Goal: Obtain resource: Obtain resource

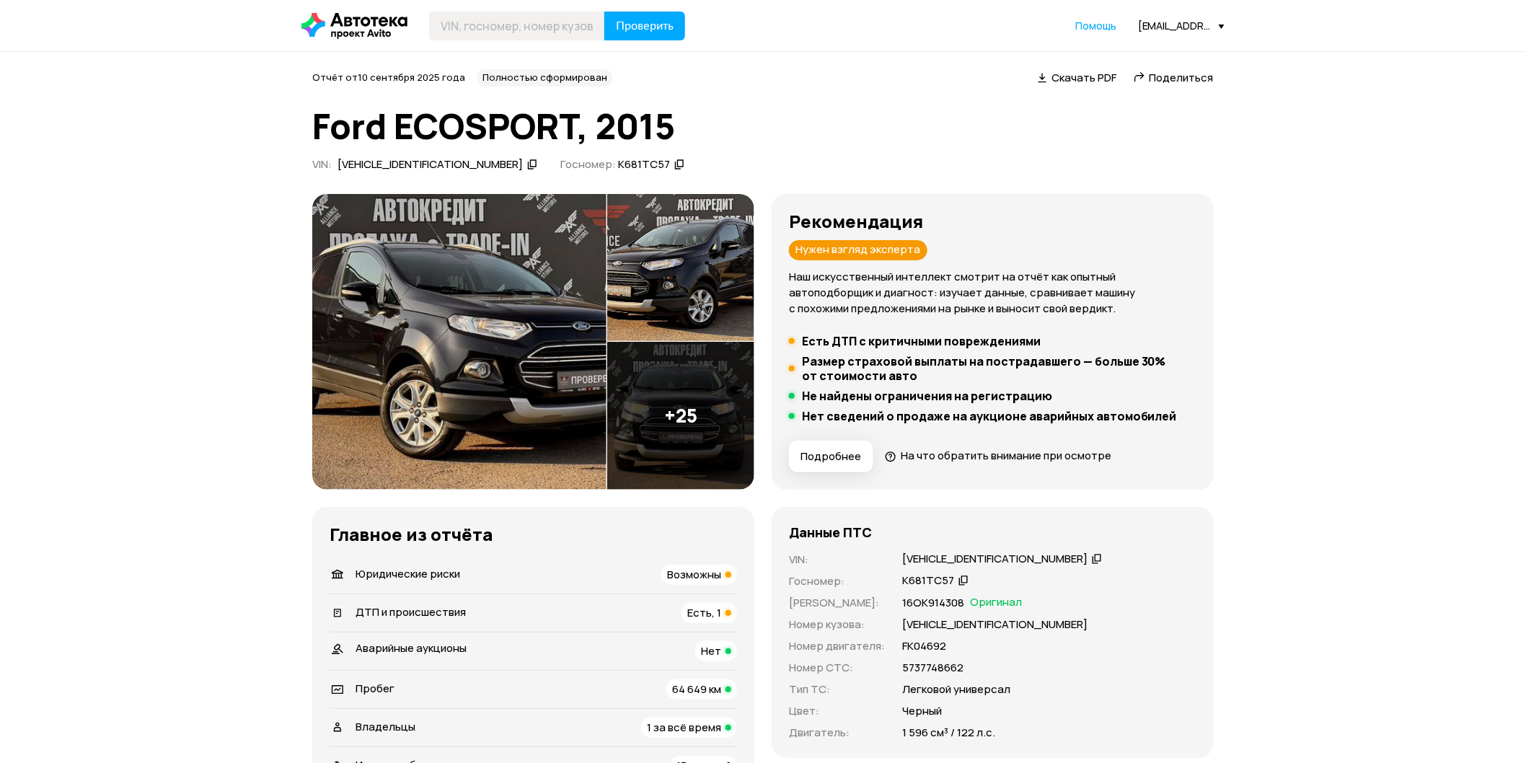
click at [558, 43] on header "Проверить Помощь [EMAIL_ADDRESS][DOMAIN_NAME]" at bounding box center [763, 25] width 1526 height 51
click at [565, 25] on input "text" at bounding box center [517, 26] width 176 height 29
paste input "[US_VEHICLE_IDENTIFICATION_NUMBER]"
type input "[US_VEHICLE_IDENTIFICATION_NUMBER]"
click at [648, 27] on span "Проверить" at bounding box center [645, 26] width 58 height 12
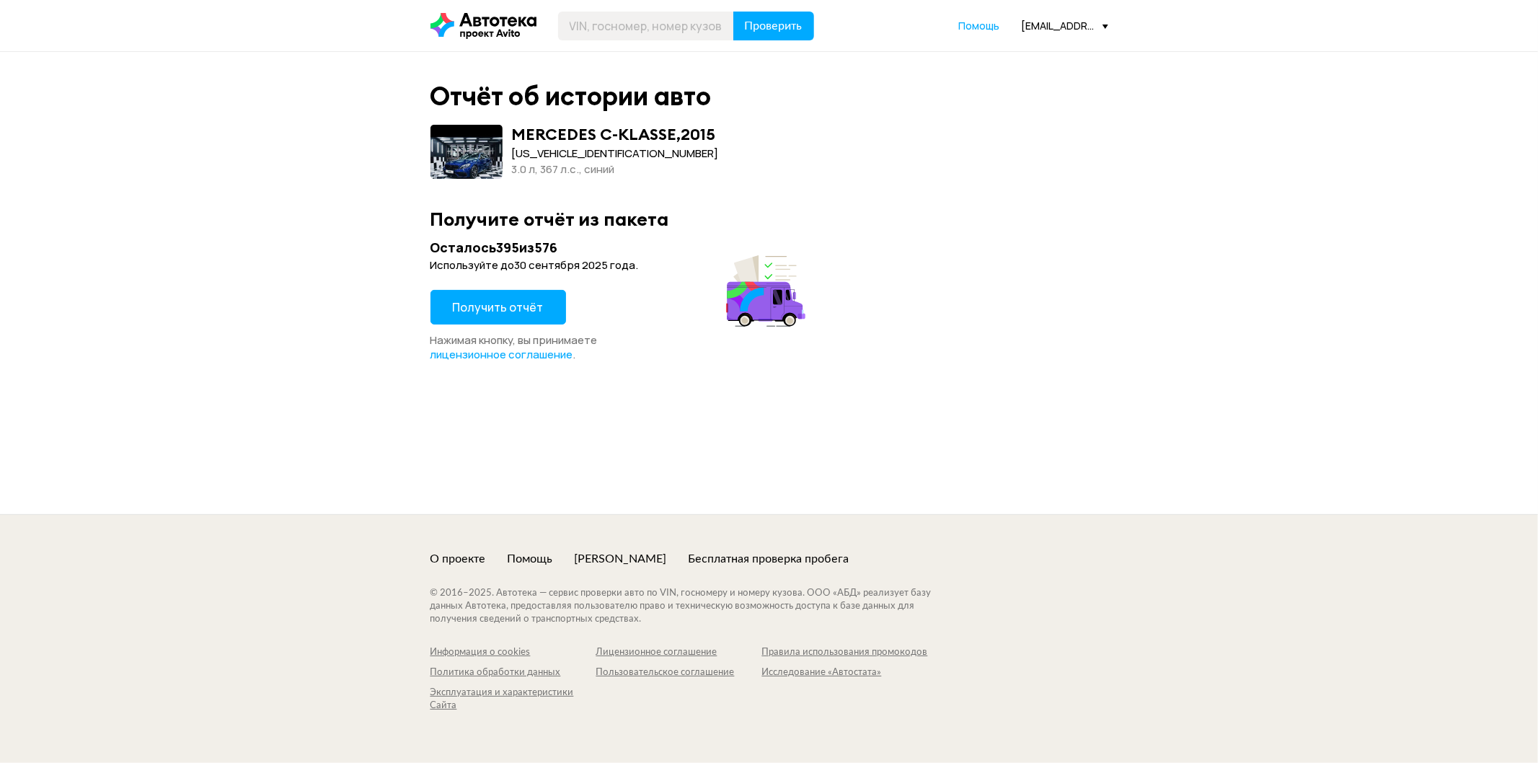
click at [480, 306] on span "Получить отчёт" at bounding box center [498, 307] width 91 height 16
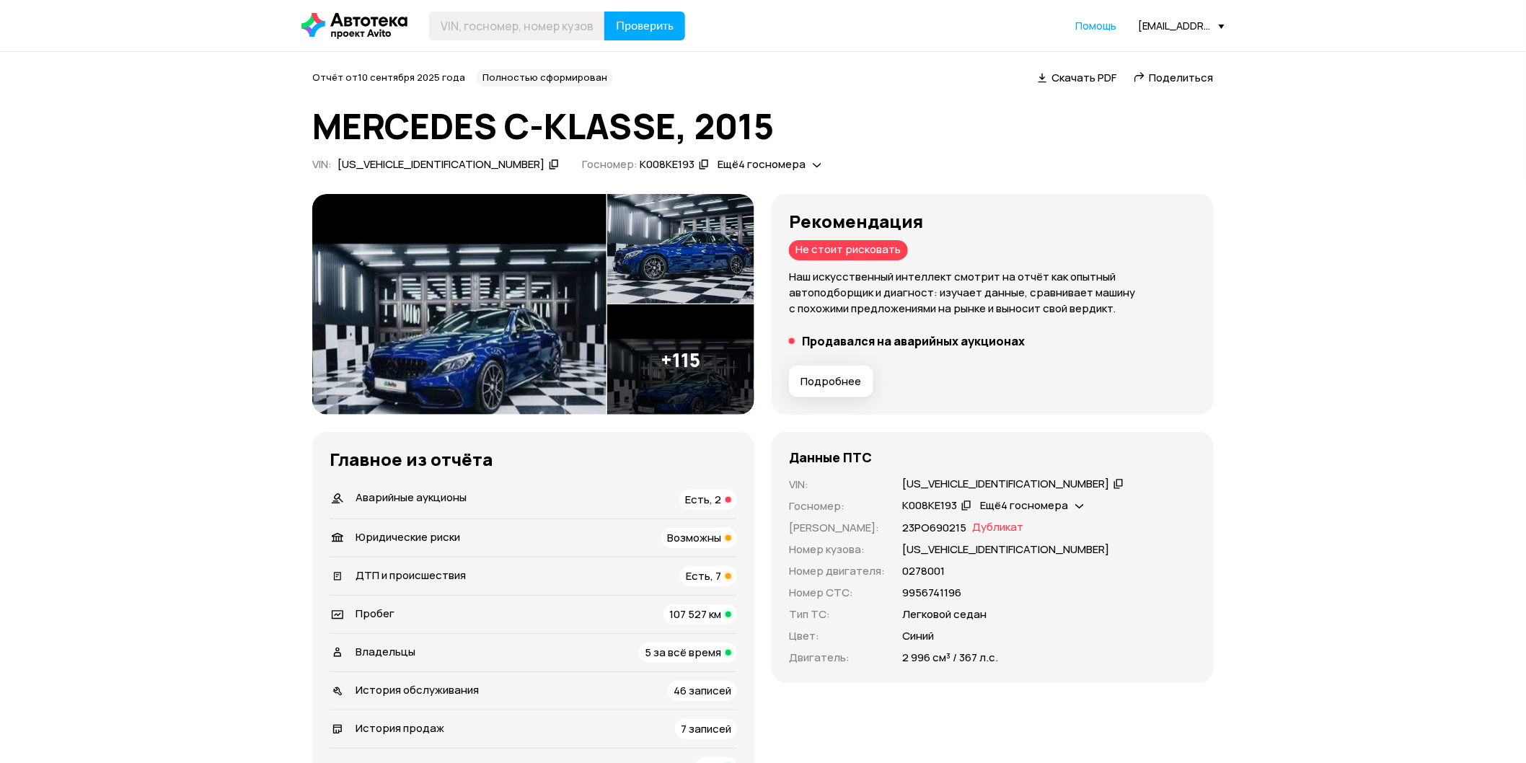
click at [833, 377] on span "Подробнее" at bounding box center [830, 381] width 61 height 14
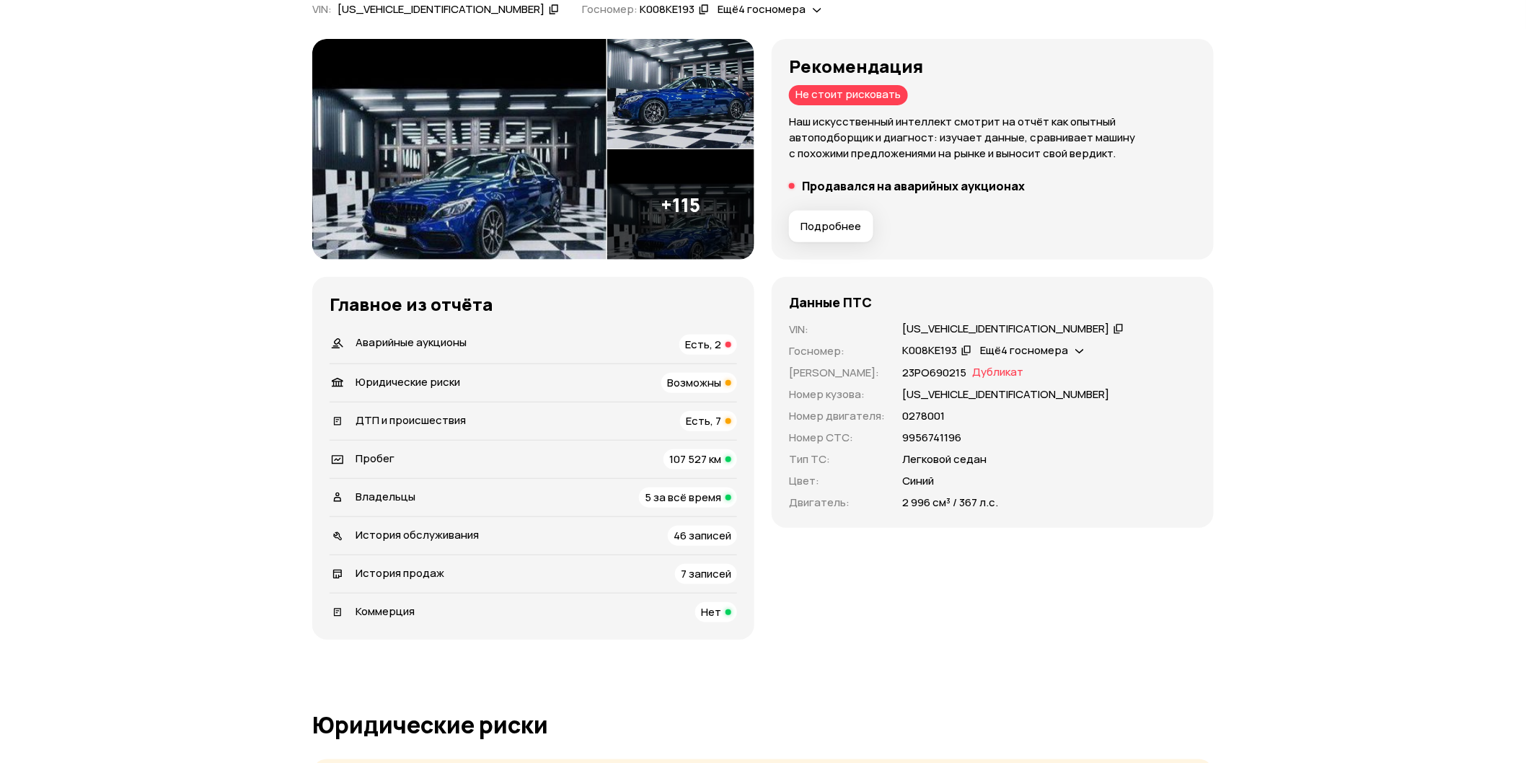
scroll to position [160, 0]
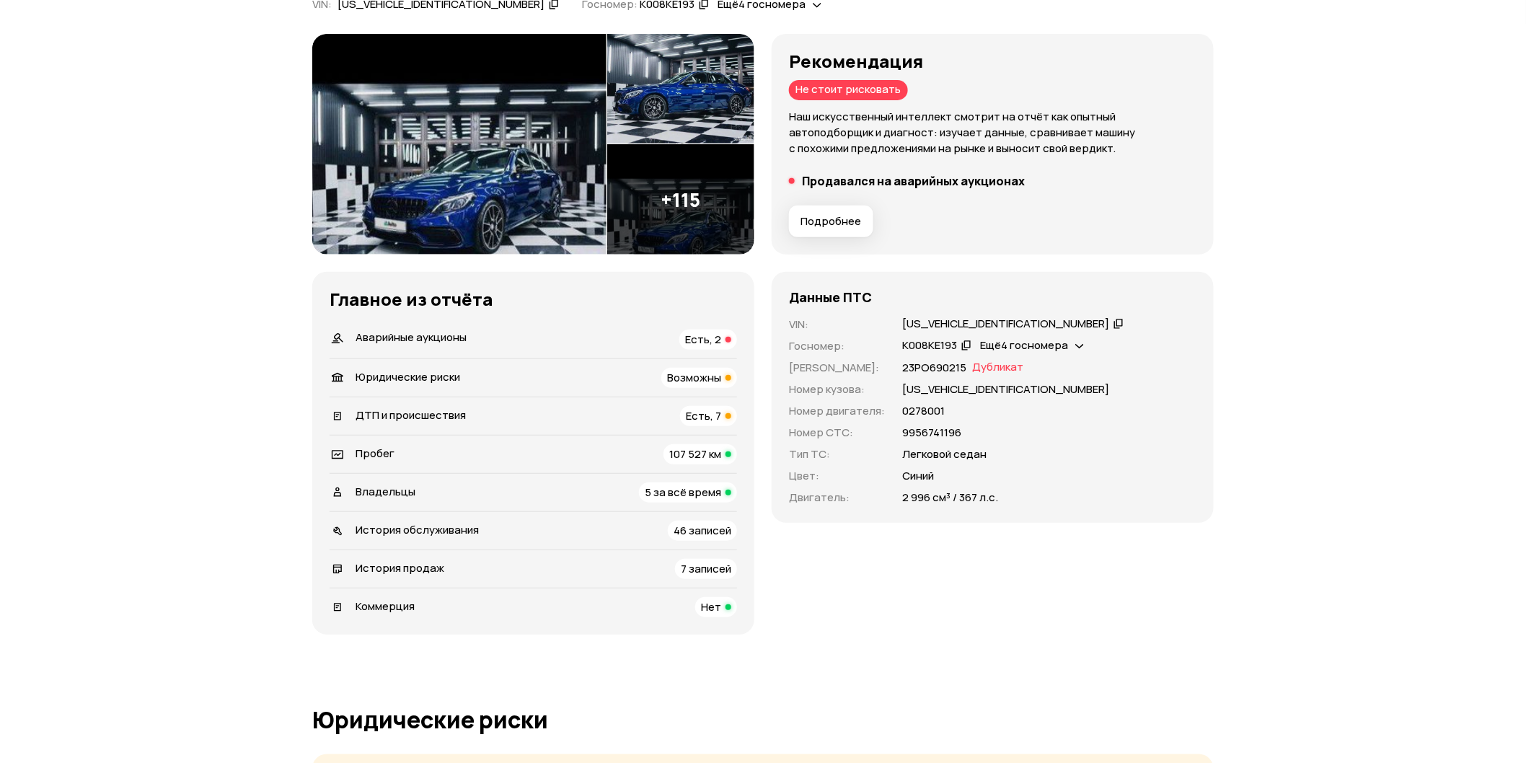
click at [544, 198] on img at bounding box center [459, 144] width 294 height 221
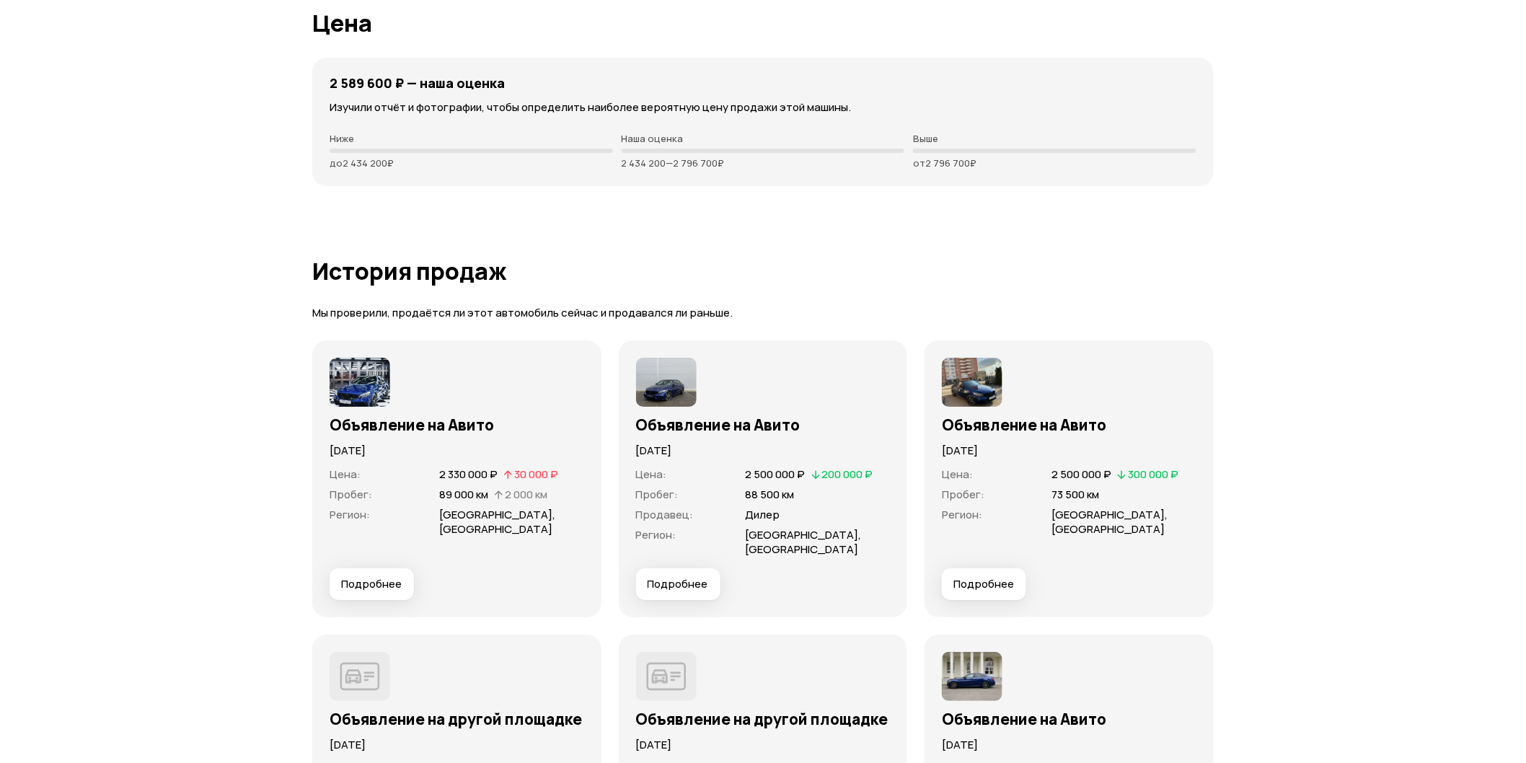
scroll to position [4326, 0]
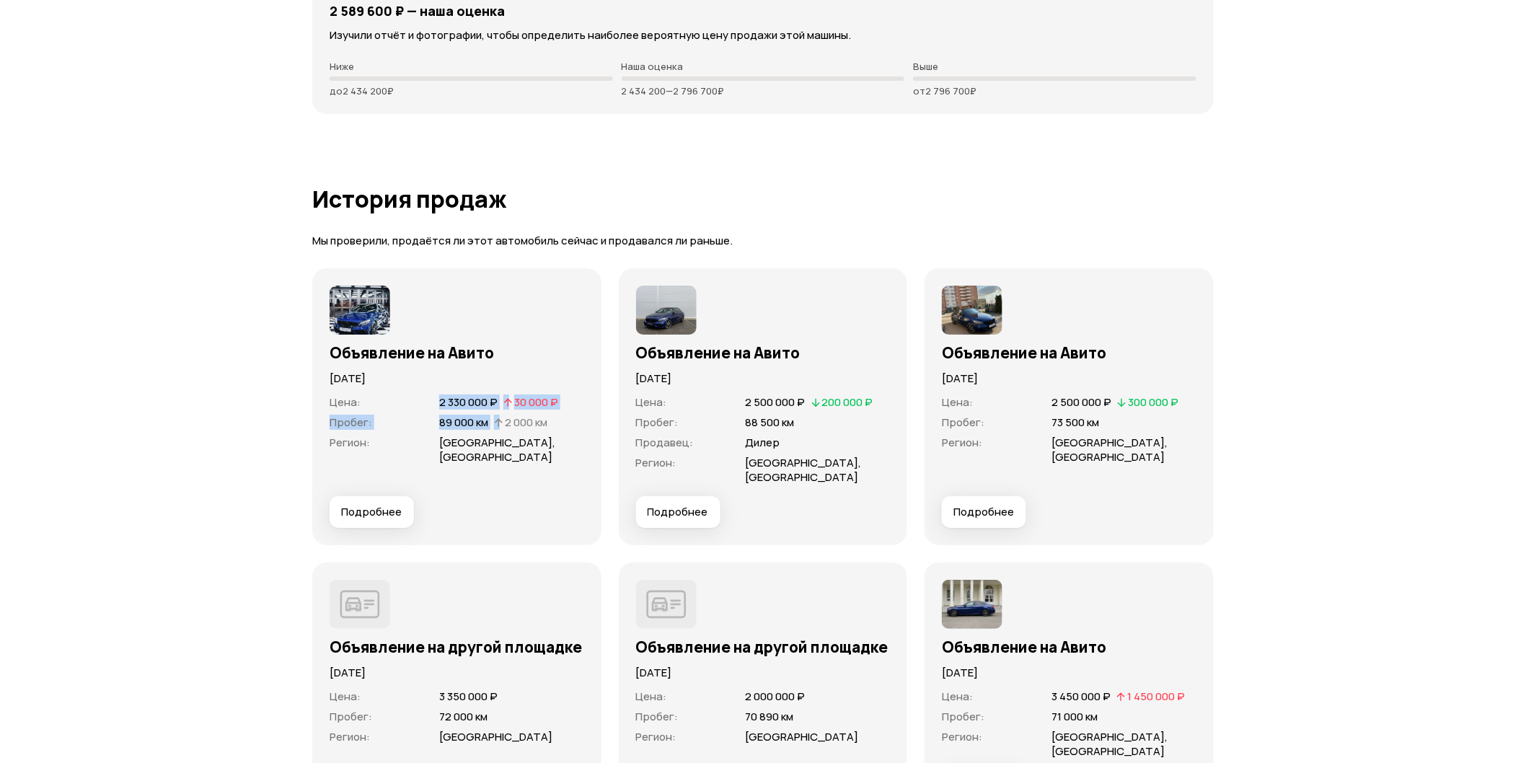
drag, startPoint x: 412, startPoint y: 405, endPoint x: 508, endPoint y: 418, distance: 96.9
click at [508, 418] on dl "Цена : 2 330 000 ₽   30 000 ₽ Пробег : 89 000 км   2 000 км Регион : [GEOGRAPHI…" at bounding box center [457, 429] width 255 height 69
click at [485, 415] on span "89 000 км" at bounding box center [463, 422] width 49 height 15
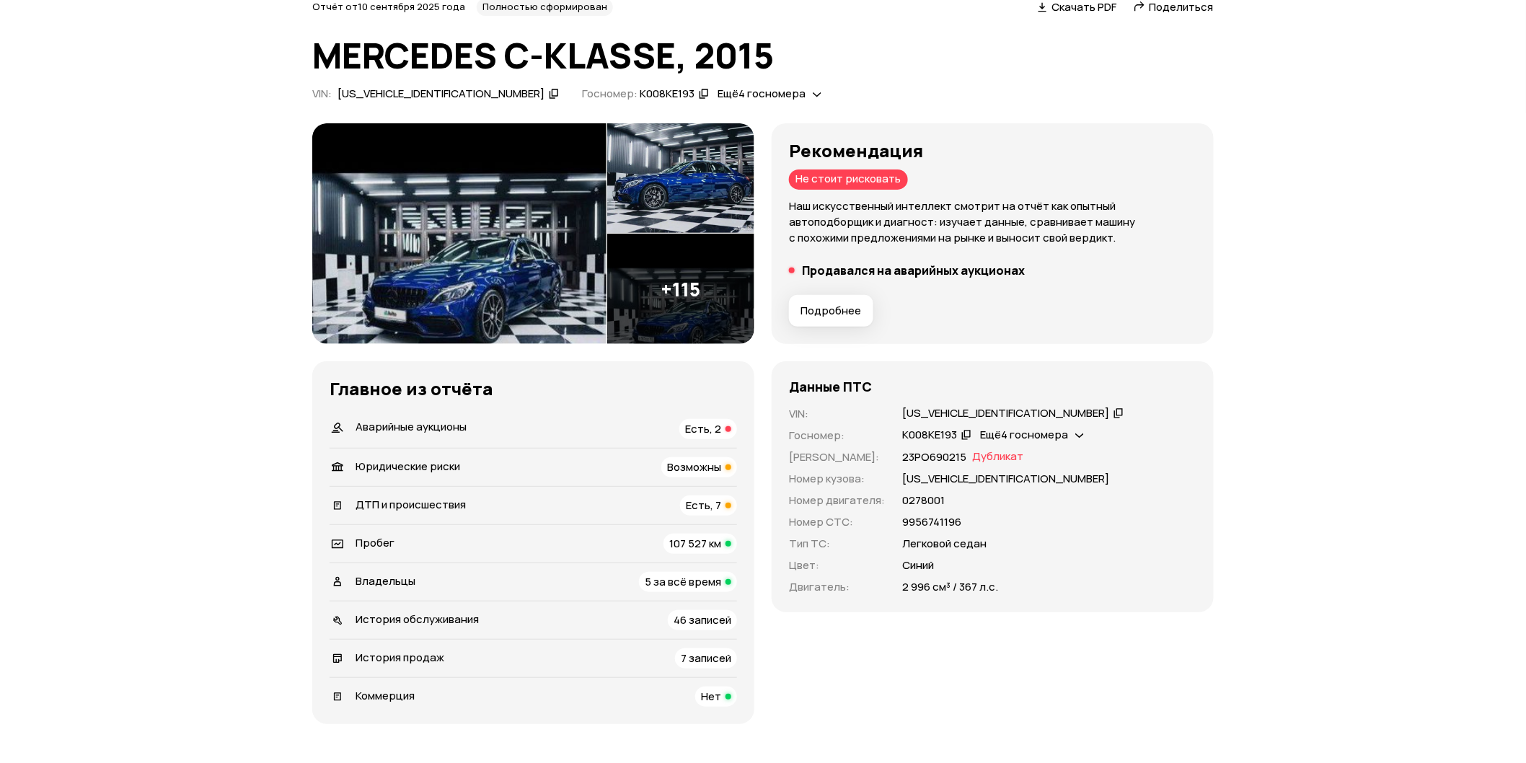
scroll to position [0, 0]
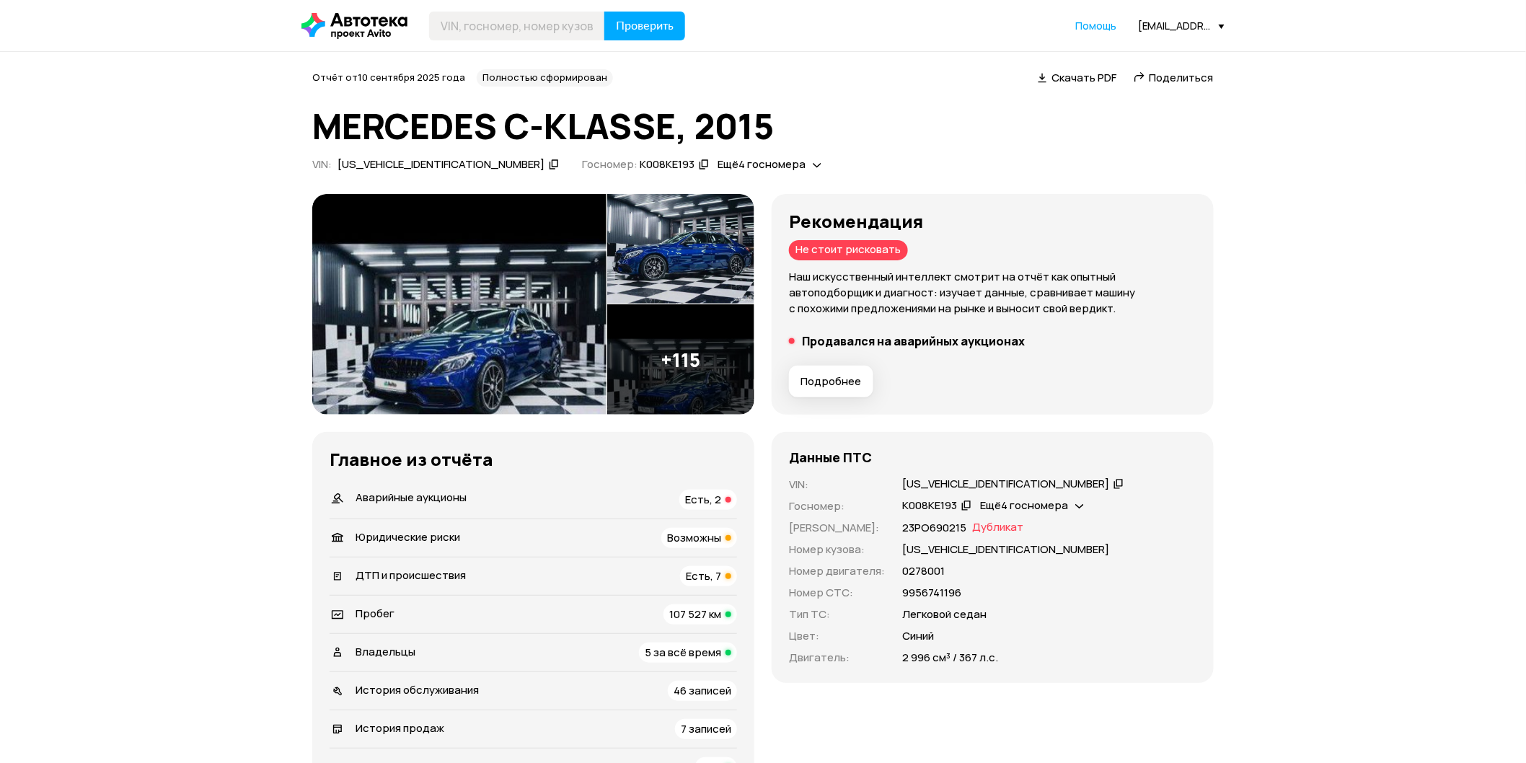
click at [1068, 82] on span "Скачать PDF" at bounding box center [1083, 77] width 65 height 15
click at [694, 358] on img at bounding box center [680, 359] width 147 height 110
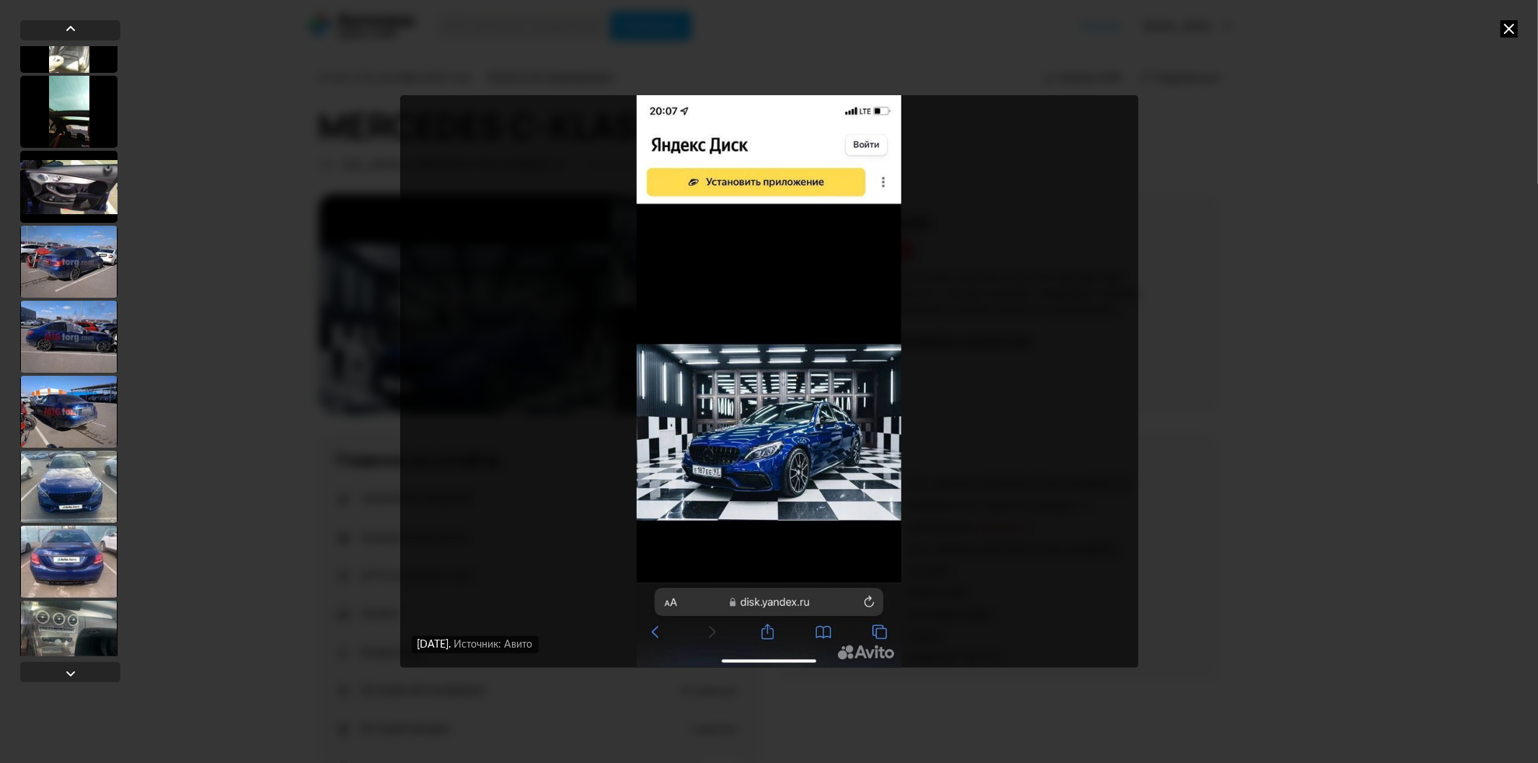
scroll to position [7691, 0]
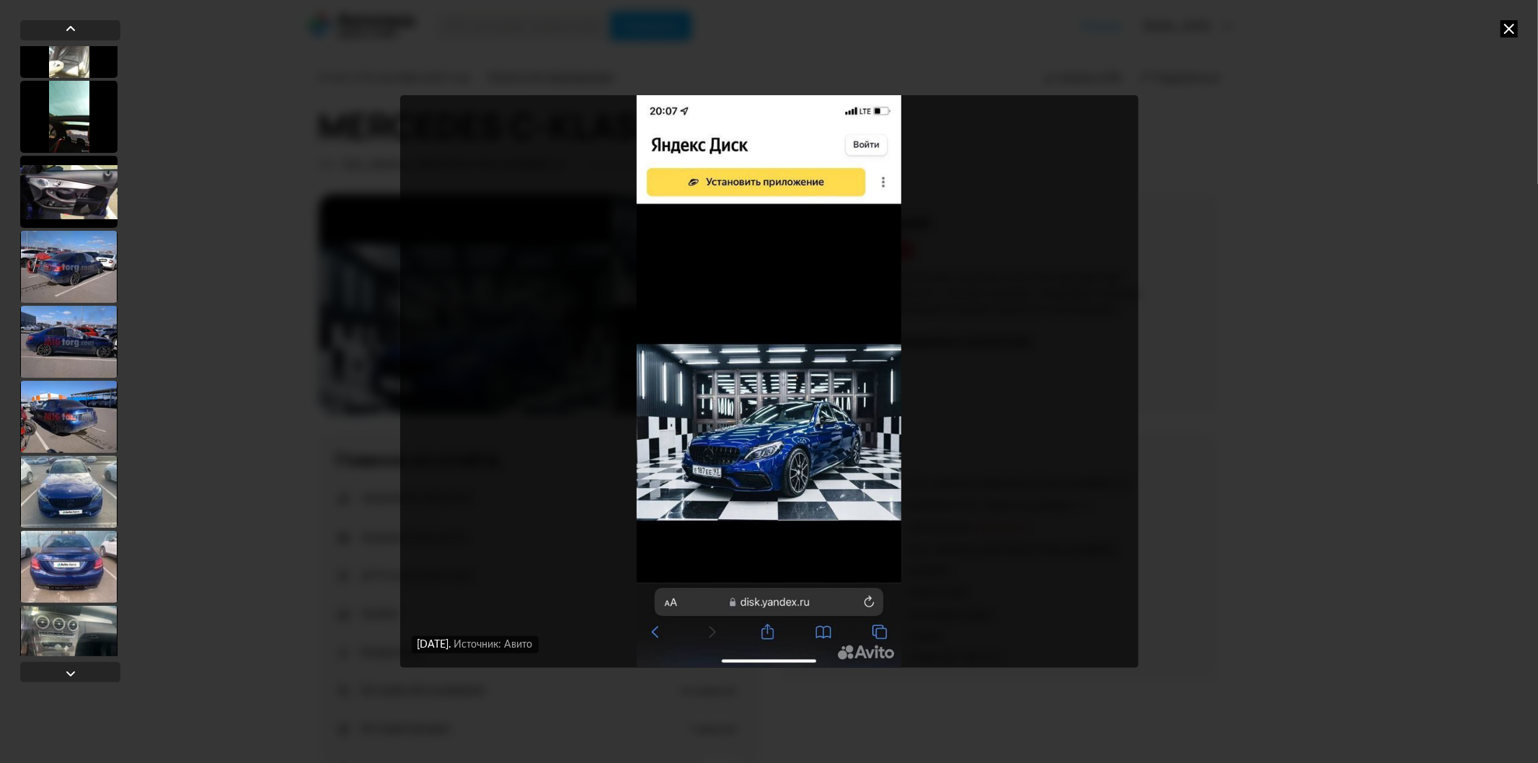
click at [71, 329] on div at bounding box center [68, 342] width 97 height 72
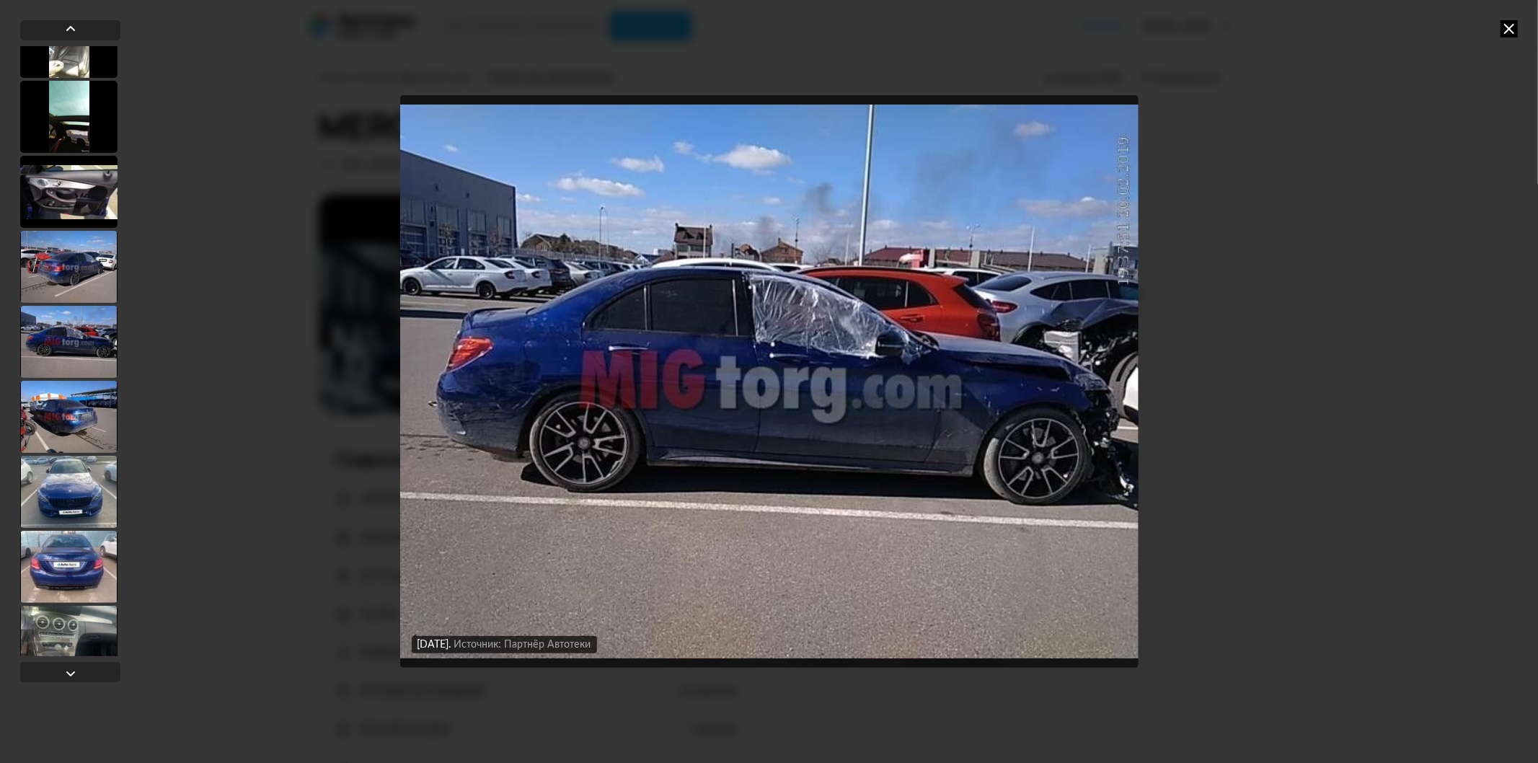
scroll to position [7689, 0]
click at [80, 250] on div at bounding box center [68, 267] width 97 height 72
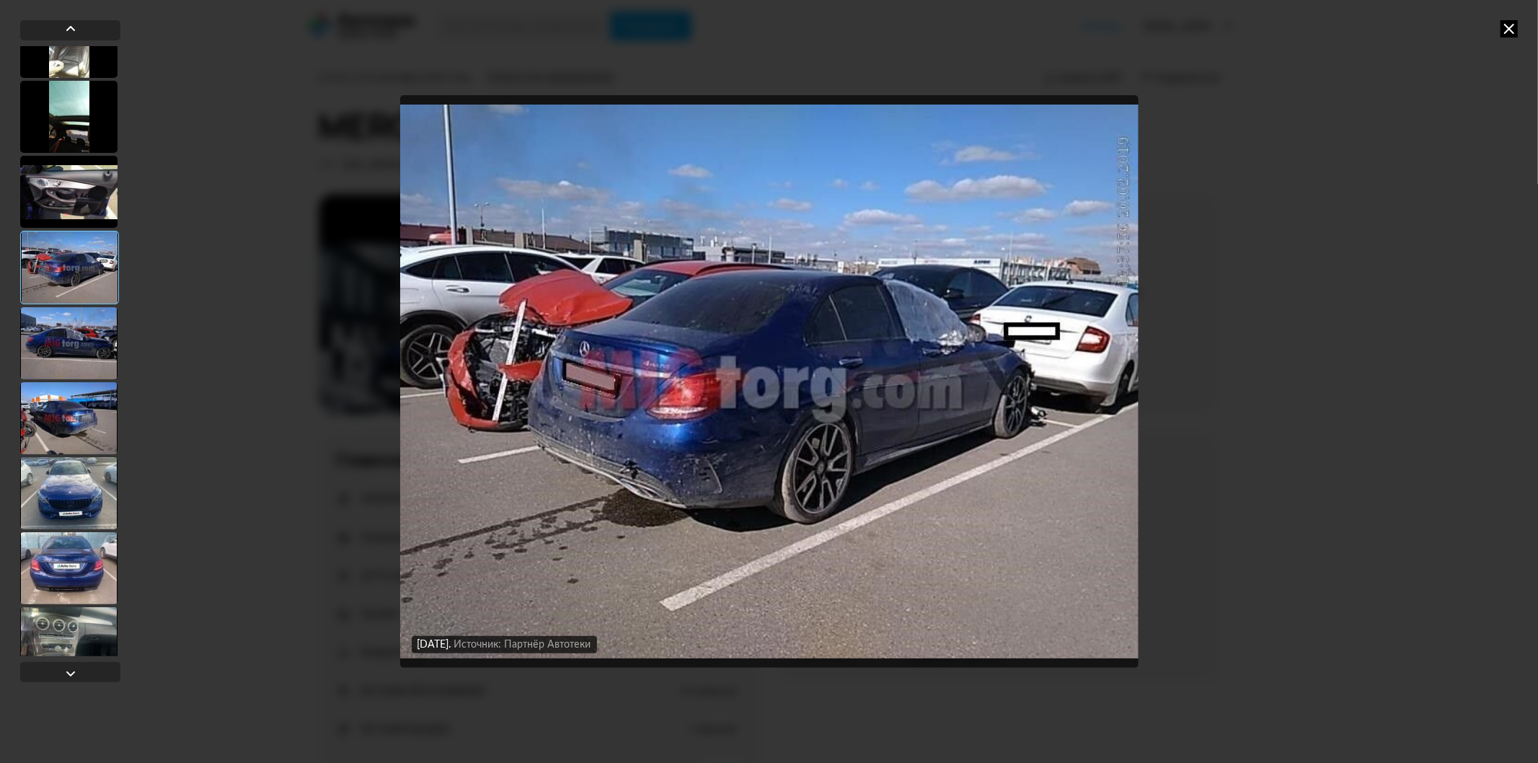
click at [106, 348] on div at bounding box center [68, 343] width 97 height 72
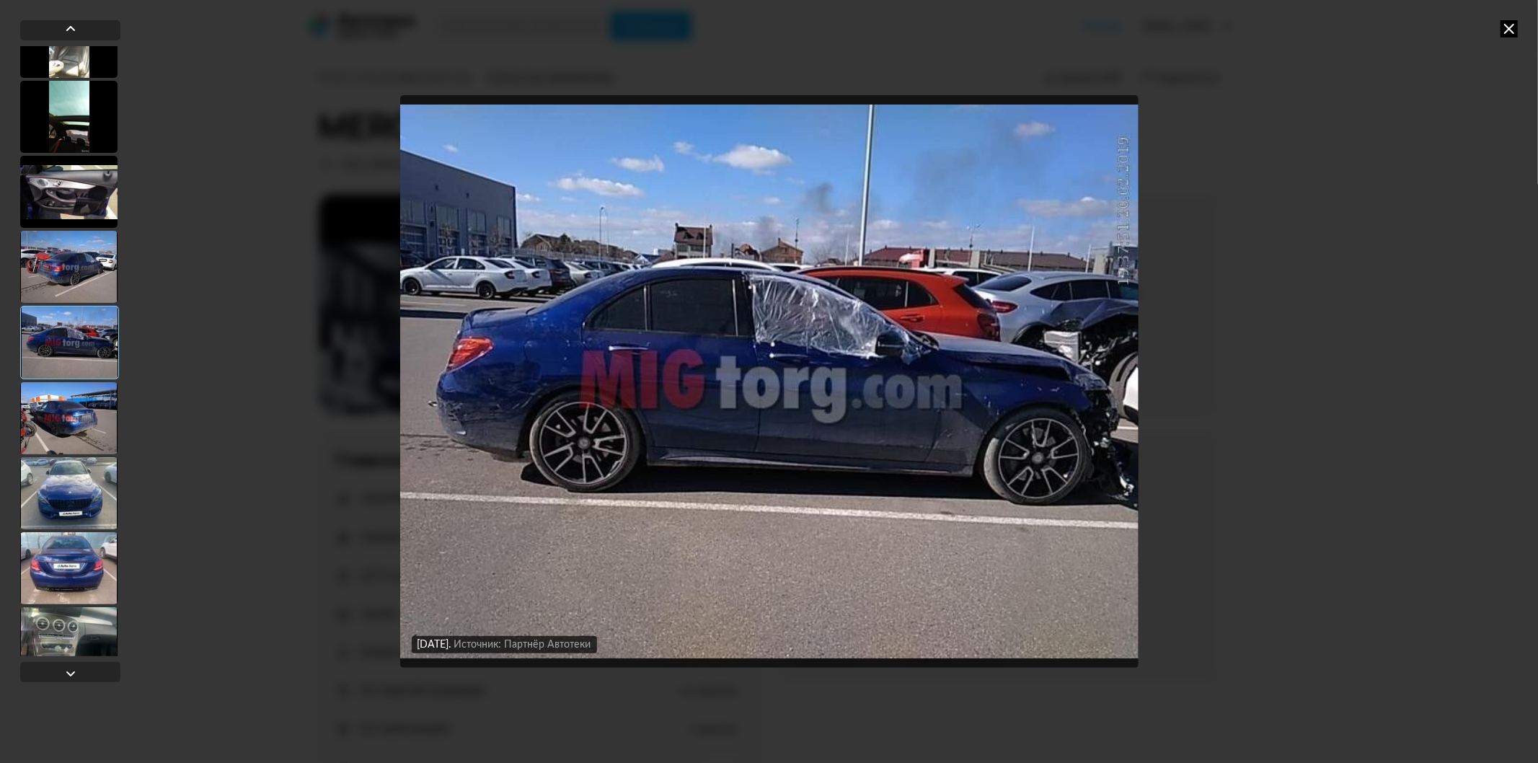
click at [82, 412] on div at bounding box center [68, 418] width 97 height 72
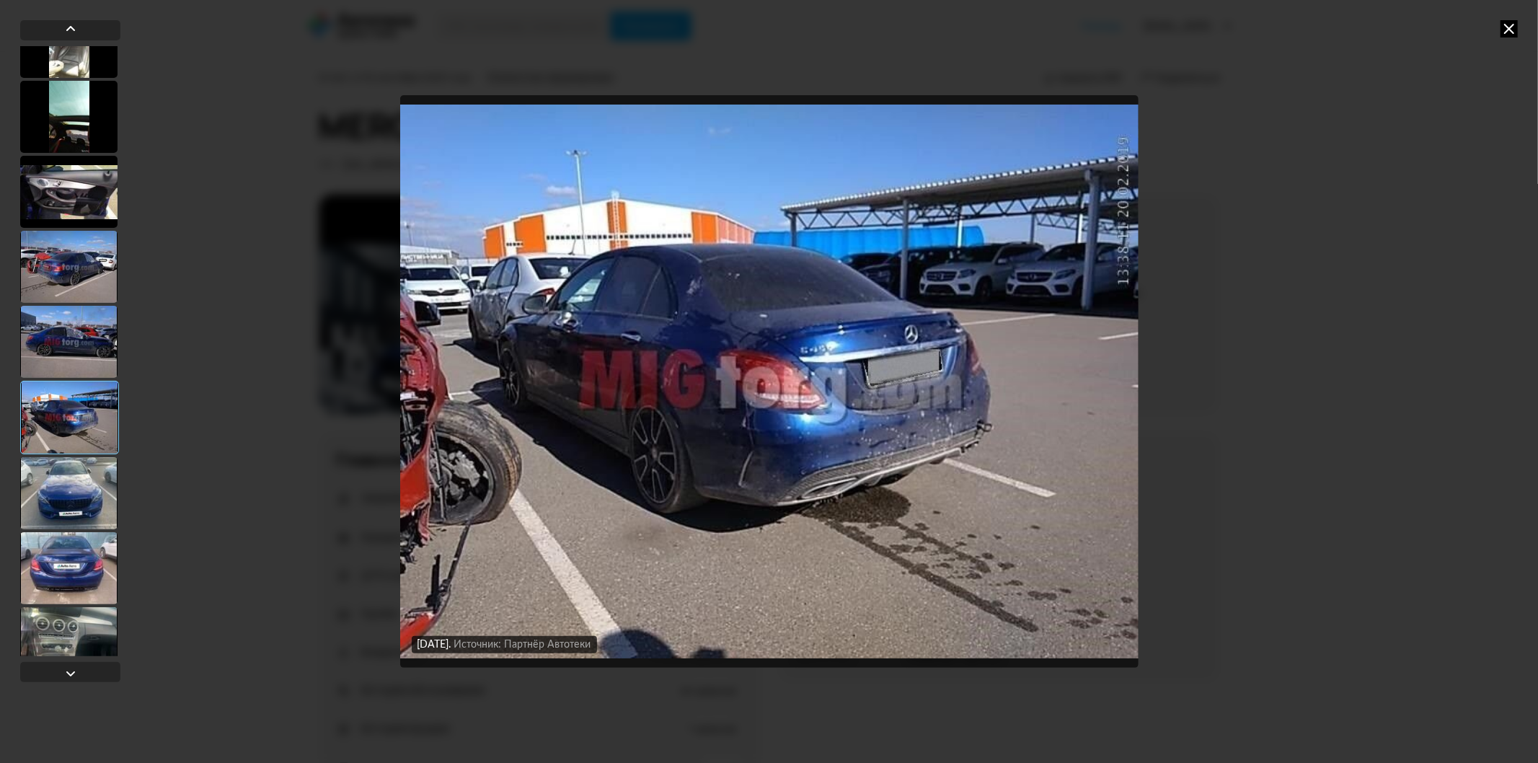
click at [58, 492] on div at bounding box center [68, 493] width 97 height 72
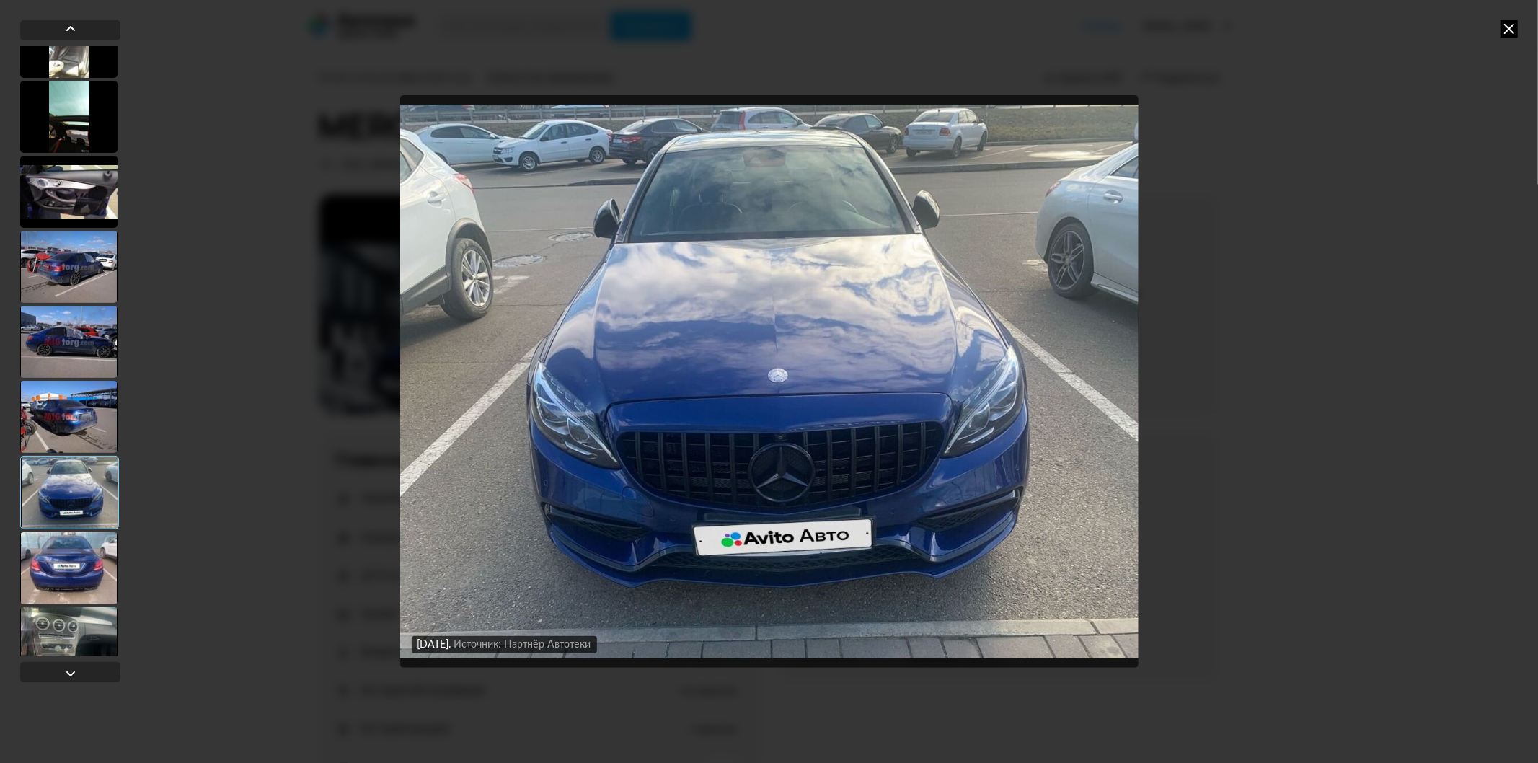
click at [58, 538] on div at bounding box center [68, 568] width 97 height 72
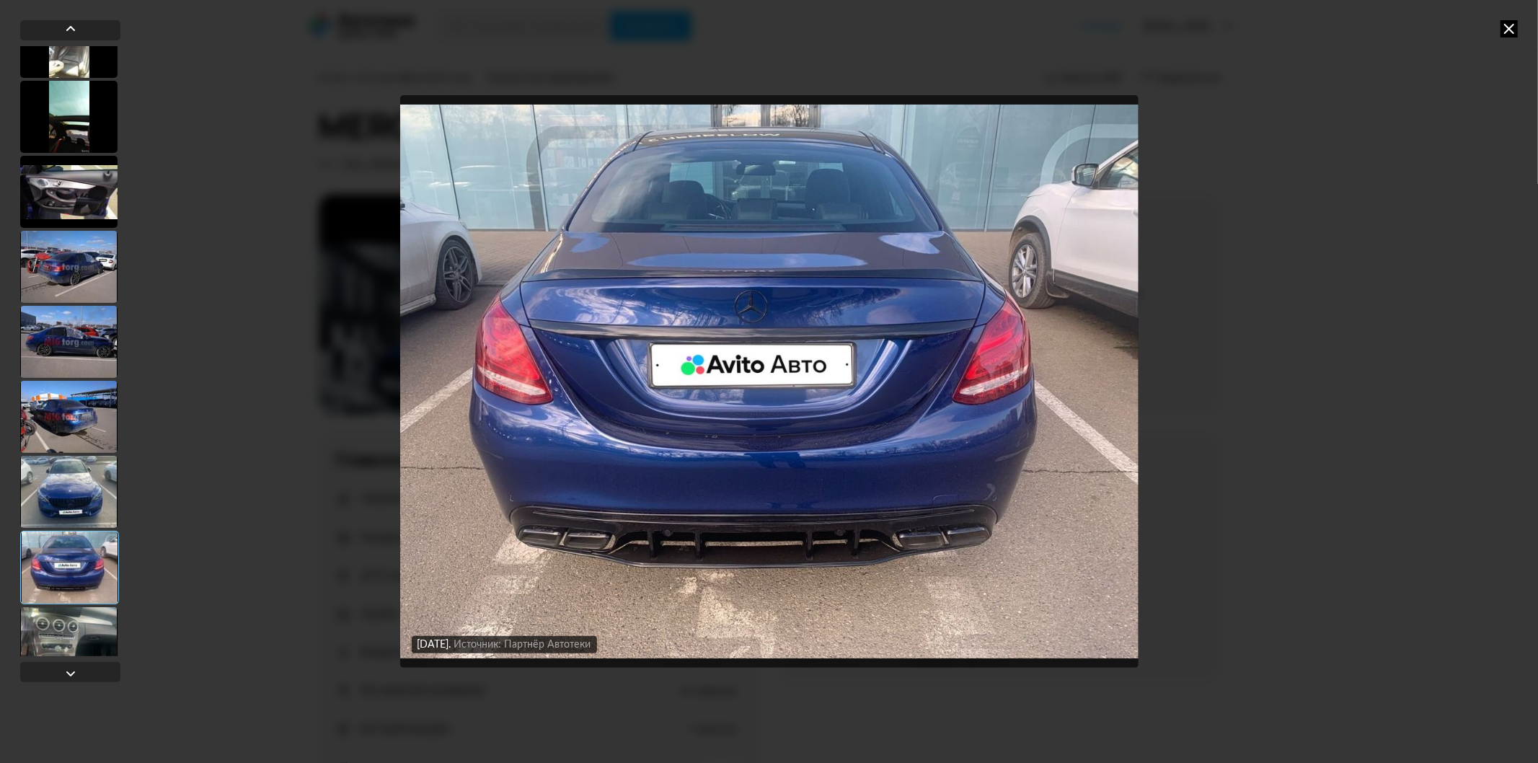
click at [65, 415] on div at bounding box center [68, 417] width 97 height 72
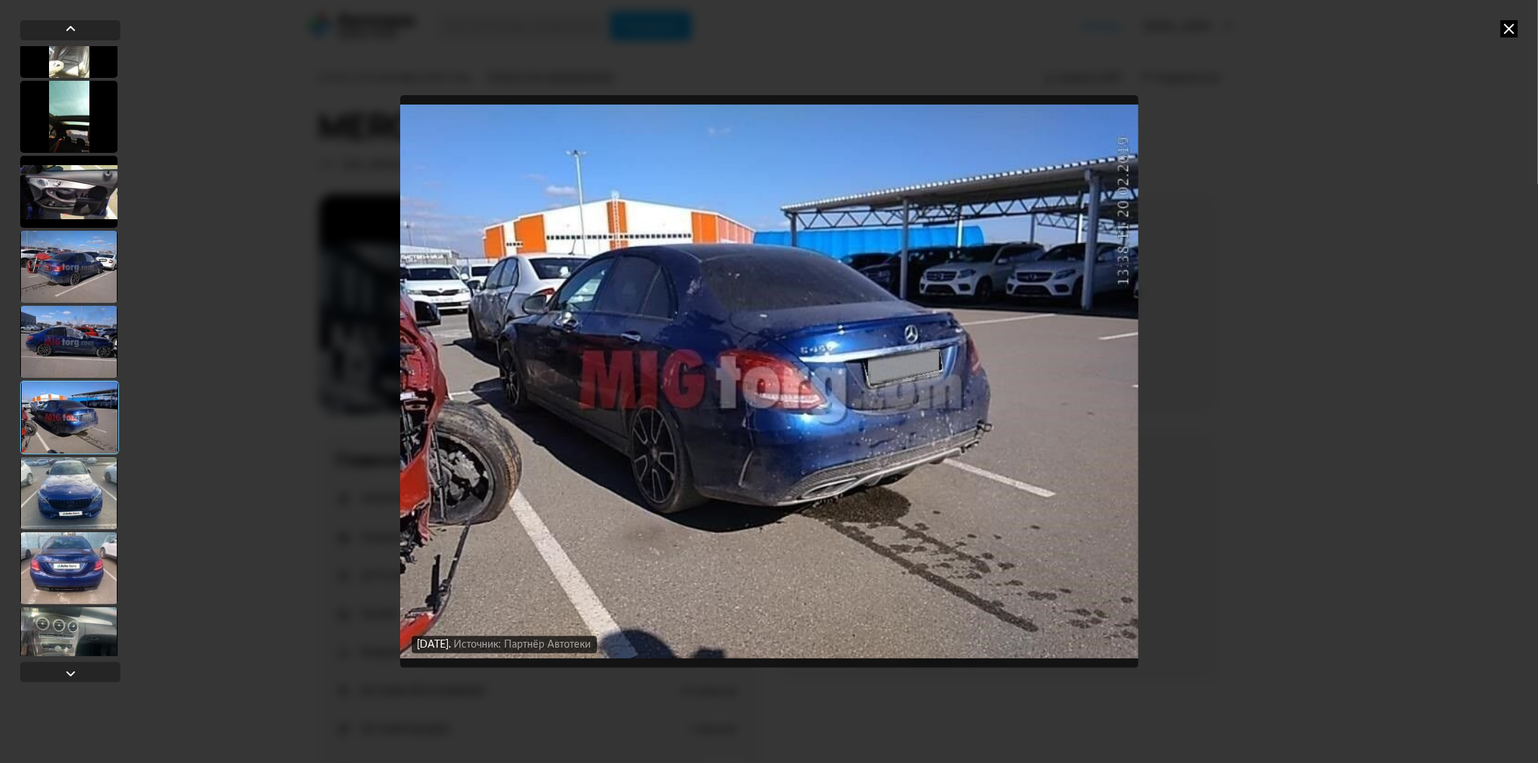
click at [63, 343] on div at bounding box center [68, 342] width 97 height 72
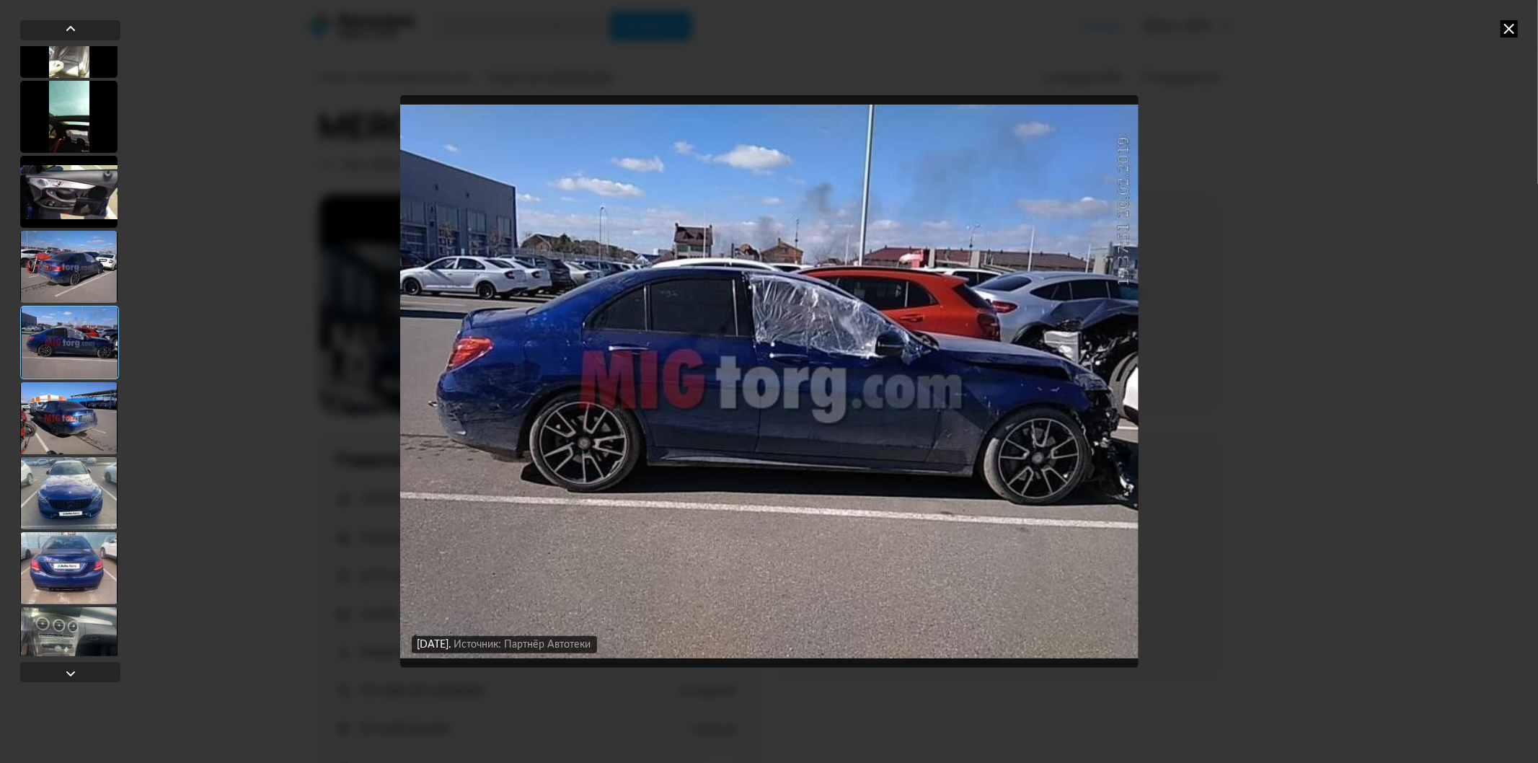
click at [887, 334] on img "Go to Slide 107" at bounding box center [769, 381] width 738 height 573
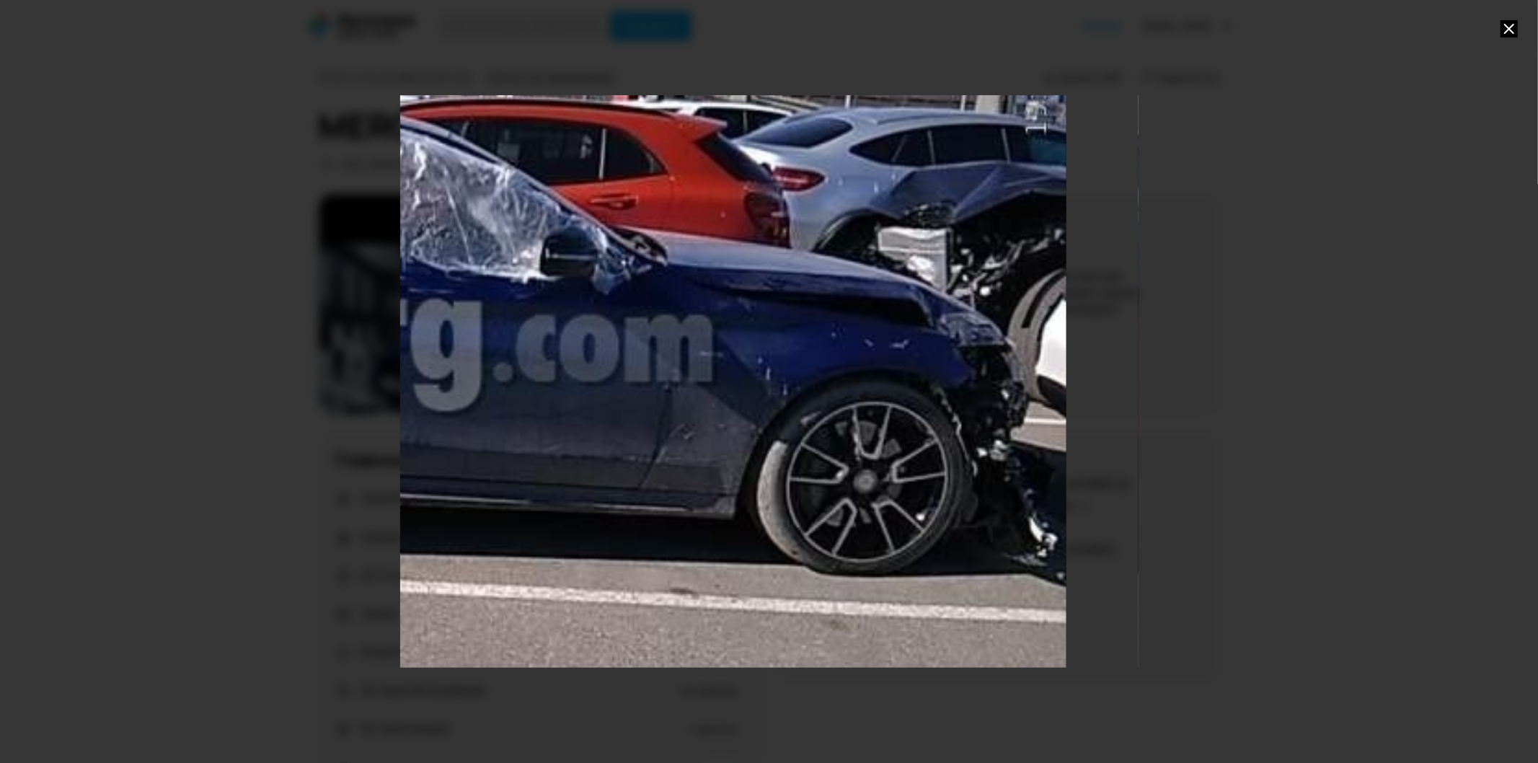
drag, startPoint x: 1011, startPoint y: 386, endPoint x: 570, endPoint y: 325, distance: 445.4
click at [570, 325] on div "Go to Slide 107" at bounding box center [328, 328] width 1477 height 1144
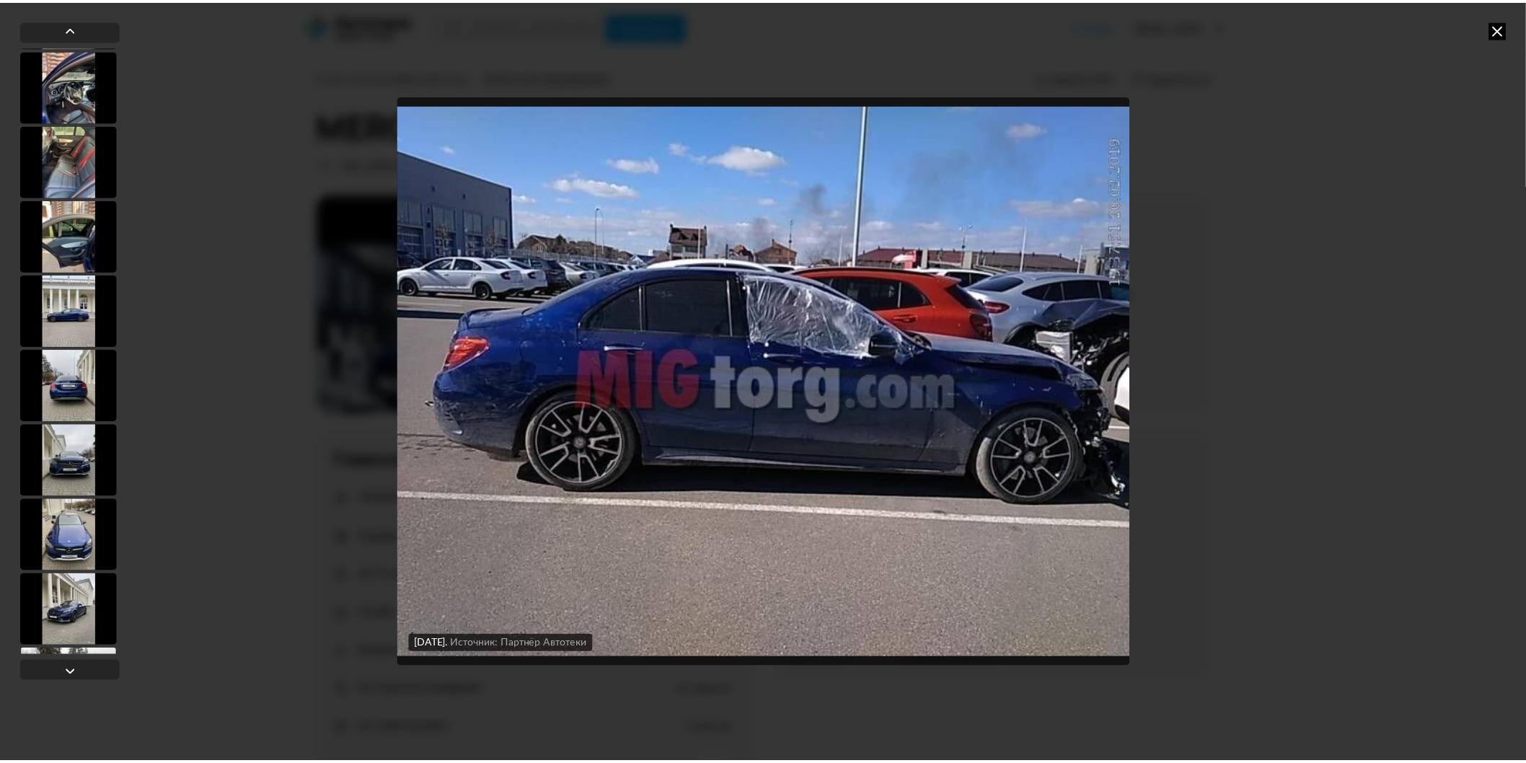
scroll to position [3605, 0]
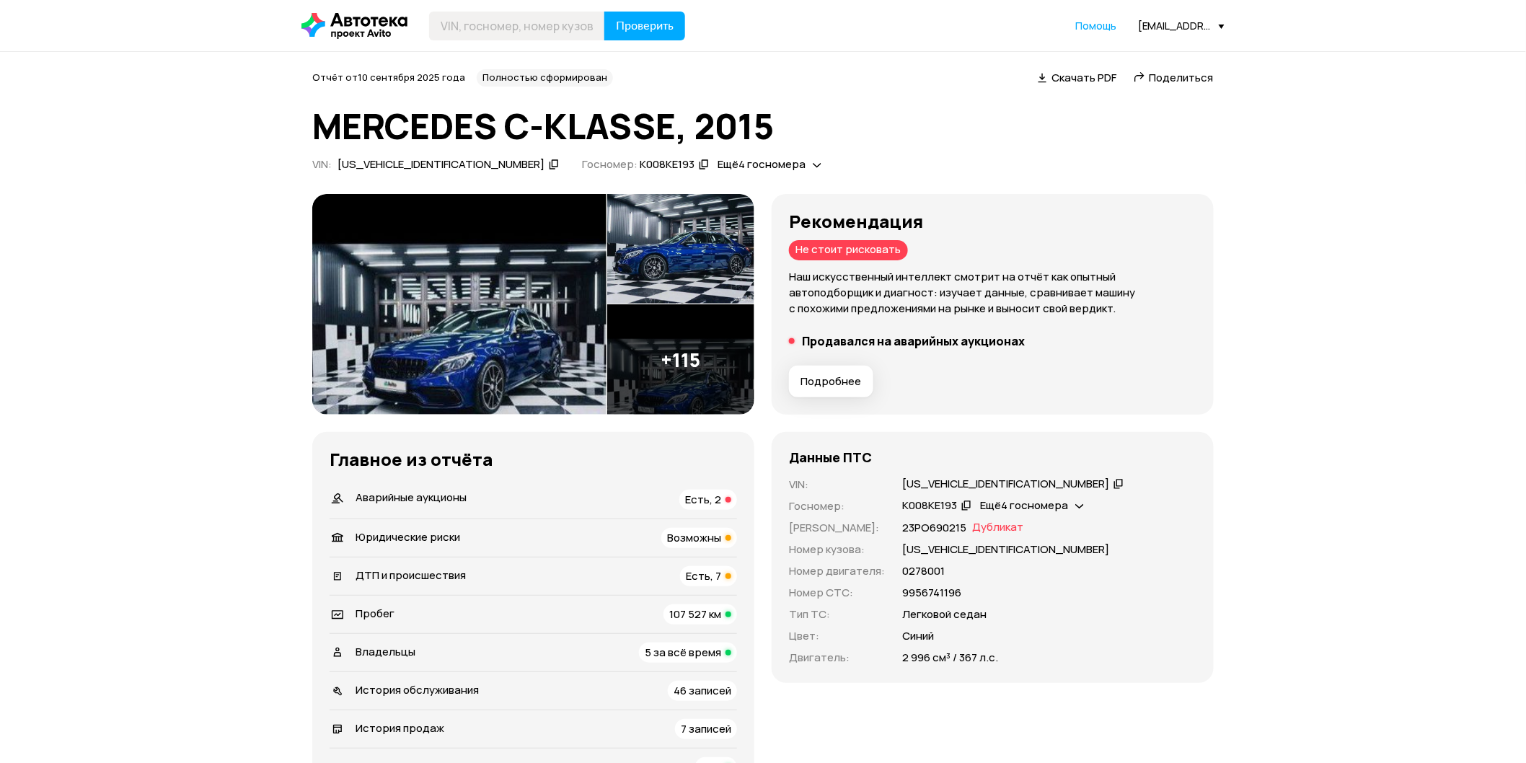
click at [932, 343] on h5 "Продавался на аварийных аукционах" at bounding box center [913, 341] width 223 height 14
